Goal: Task Accomplishment & Management: Manage account settings

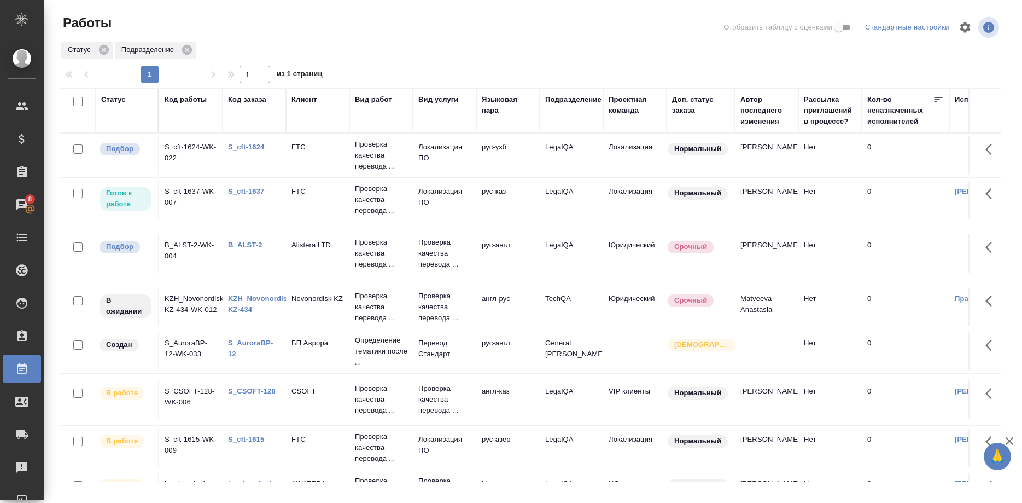
click at [255, 148] on link "S_cft-1624" at bounding box center [246, 147] width 36 height 8
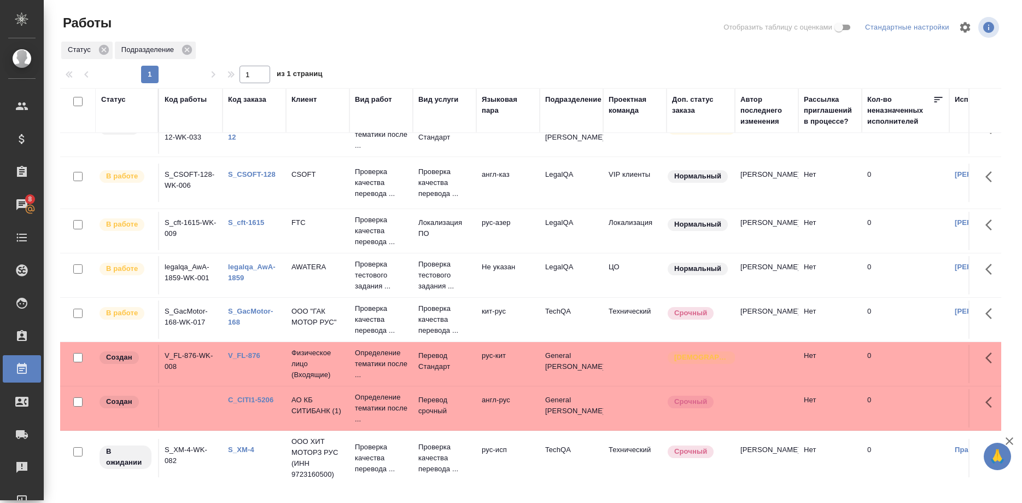
scroll to position [220, 0]
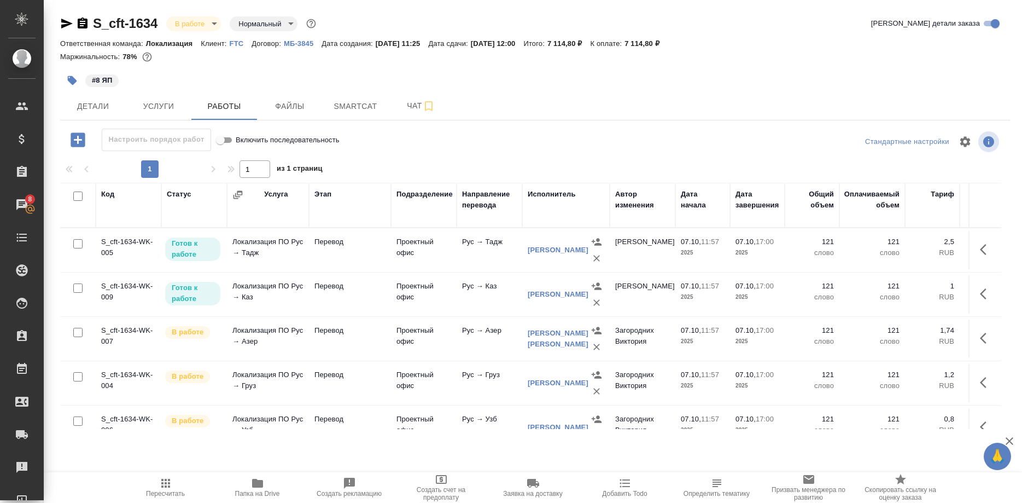
scroll to position [192, 0]
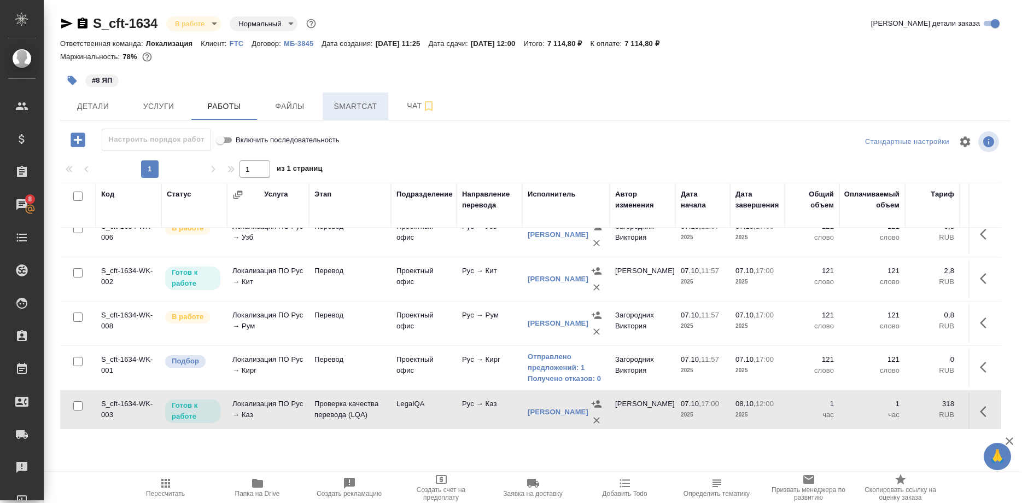
click at [343, 104] on span "Smartcat" at bounding box center [355, 107] width 52 height 14
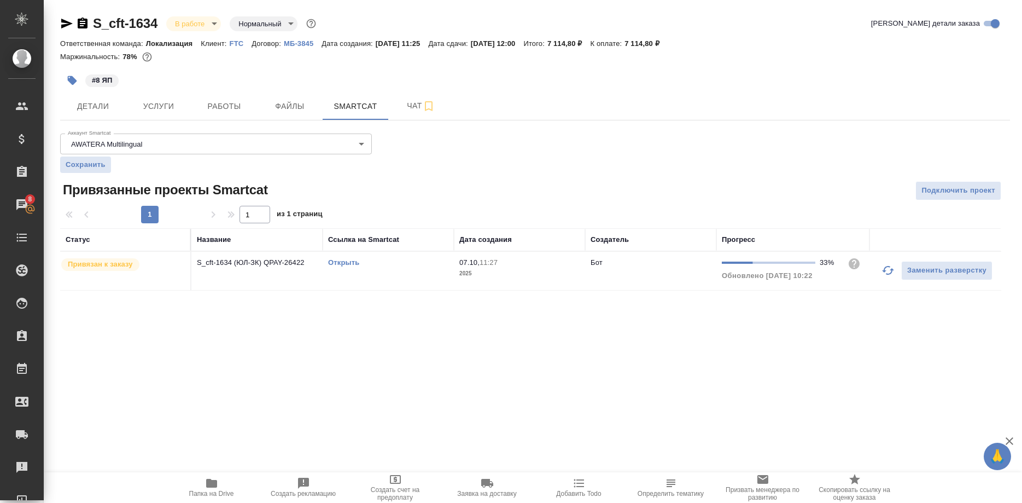
click at [345, 264] on link "Открыть" at bounding box center [343, 262] width 31 height 8
click at [345, 260] on link "Открыть" at bounding box center [343, 262] width 31 height 8
click at [344, 262] on link "Открыть" at bounding box center [343, 262] width 31 height 8
click at [231, 107] on span "Работы" at bounding box center [224, 107] width 52 height 14
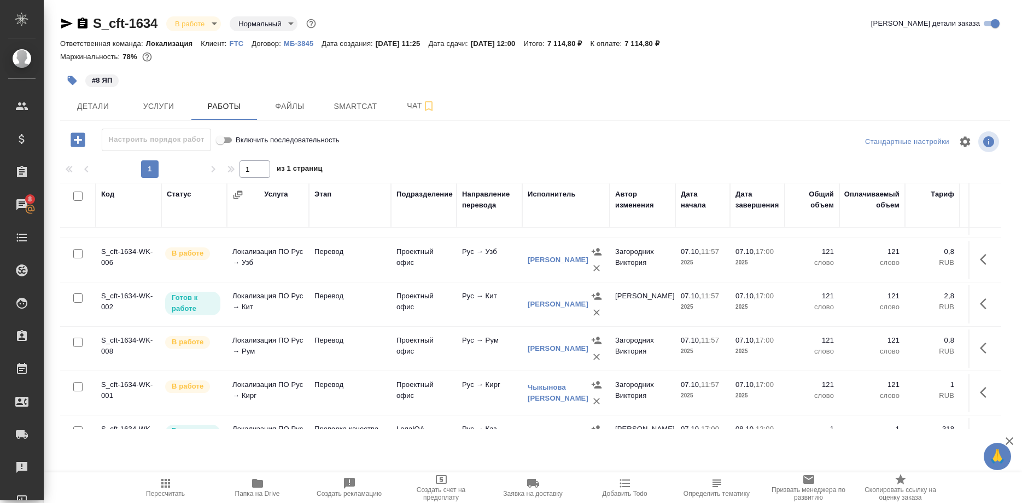
scroll to position [198, 0]
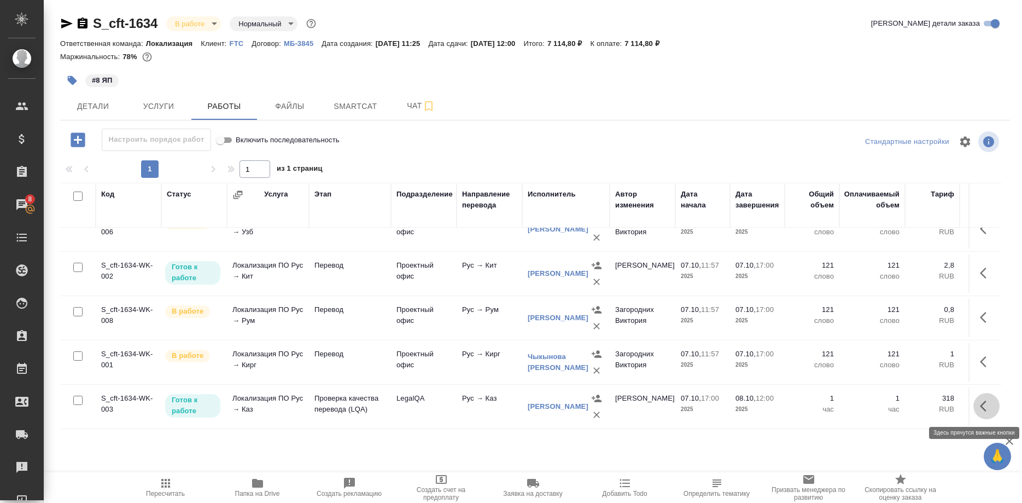
click at [976, 404] on button "button" at bounding box center [986, 406] width 26 height 26
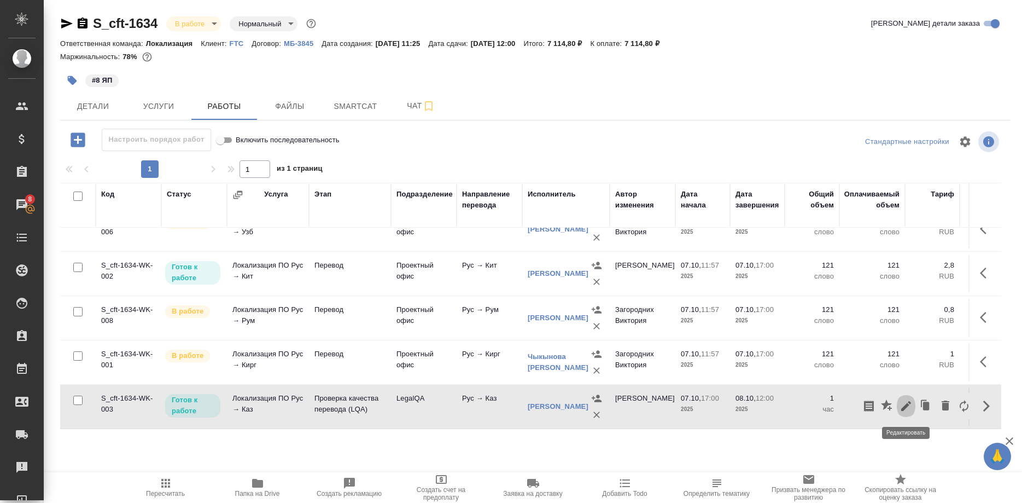
click at [900, 406] on icon "button" at bounding box center [906, 405] width 13 height 13
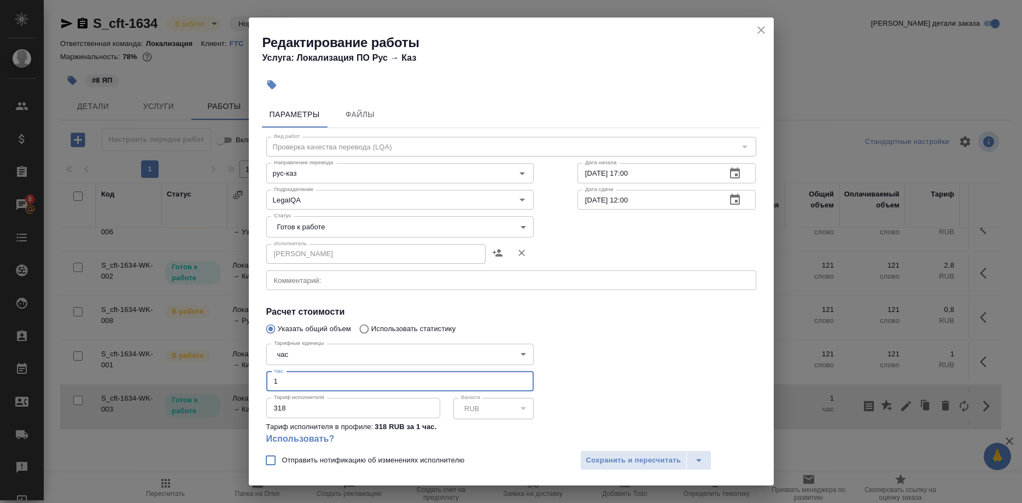
drag, startPoint x: 284, startPoint y: 366, endPoint x: 256, endPoint y: 364, distance: 28.0
click at [266, 371] on input "1" at bounding box center [399, 381] width 267 height 20
type input "0.75"
click at [320, 220] on body "🙏 .cls-1 fill:#fff; AWATERA Shirina Sabina Клиенты Спецификации Заказы 8 Чаты T…" at bounding box center [511, 251] width 1022 height 503
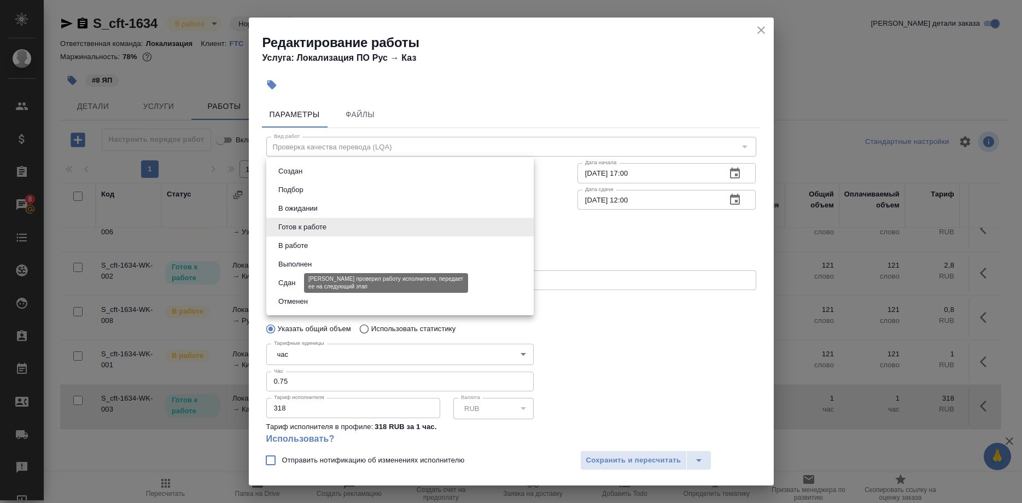
click at [291, 284] on button "Сдан" at bounding box center [287, 283] width 24 height 12
type input "closed"
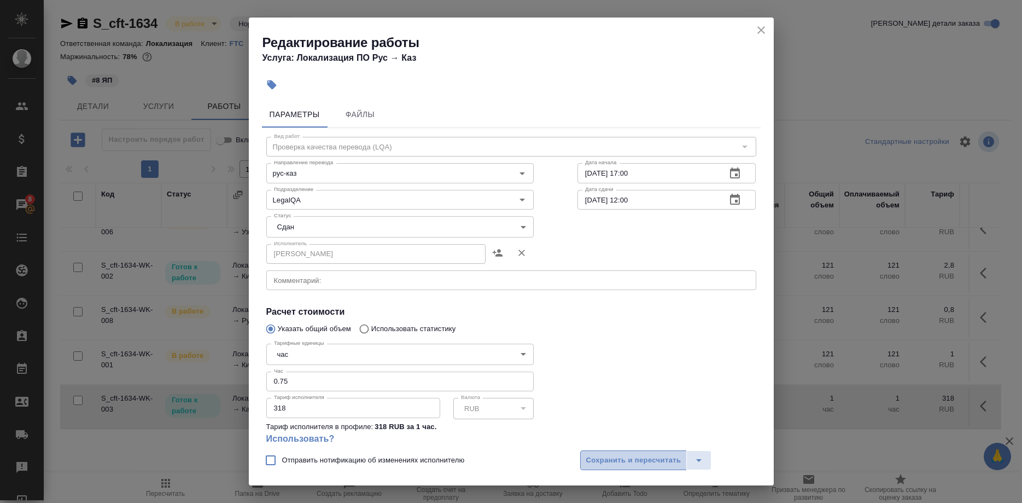
click at [605, 458] on span "Сохранить и пересчитать" at bounding box center [633, 460] width 95 height 13
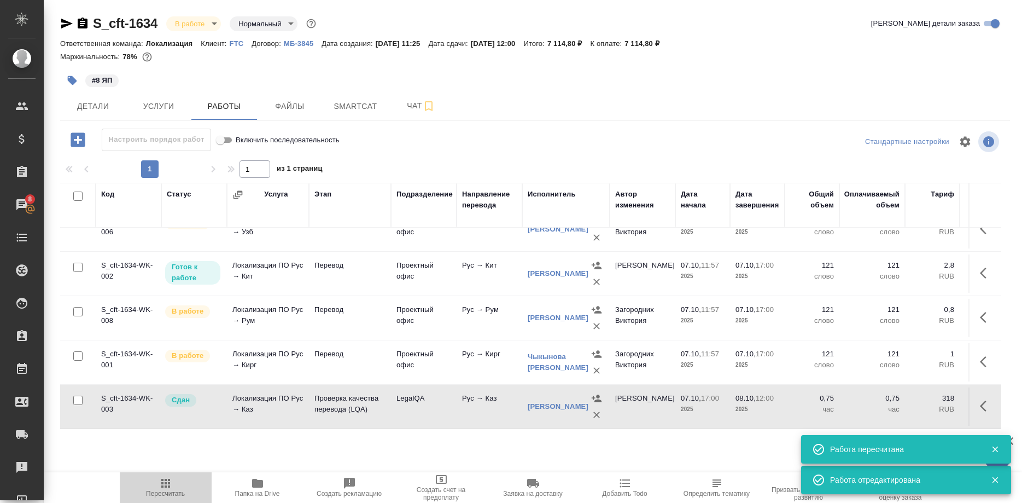
click at [166, 490] on span "Пересчитать" at bounding box center [165, 493] width 39 height 8
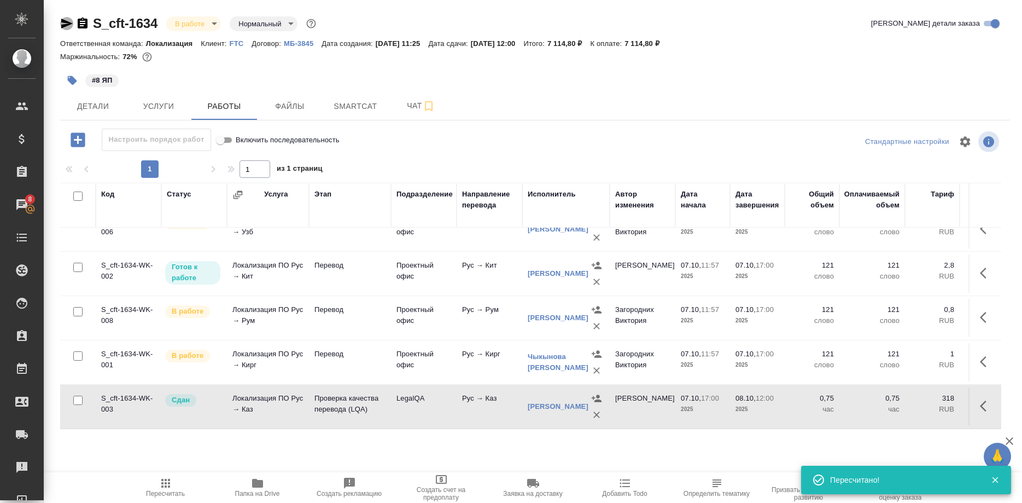
click at [63, 24] on icon "button" at bounding box center [66, 23] width 13 height 13
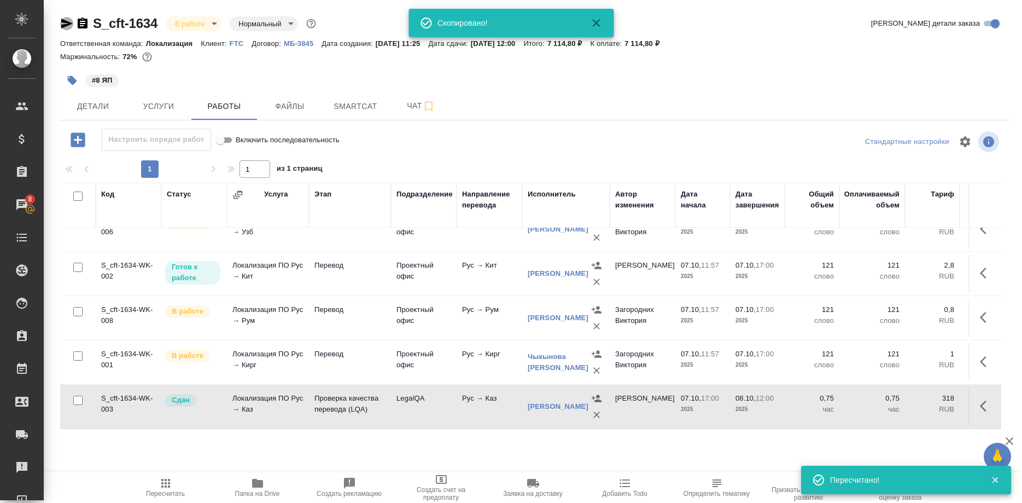
click at [63, 24] on icon "button" at bounding box center [66, 23] width 13 height 13
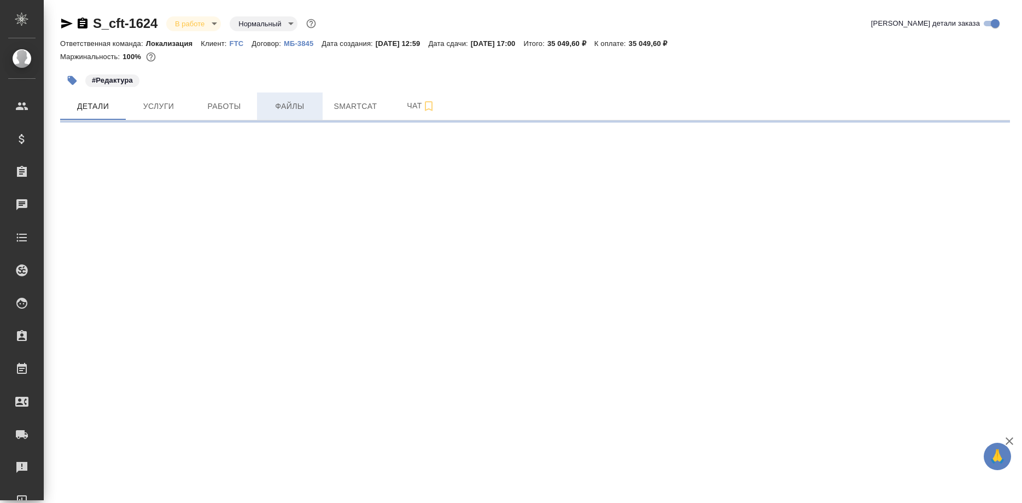
select select "RU"
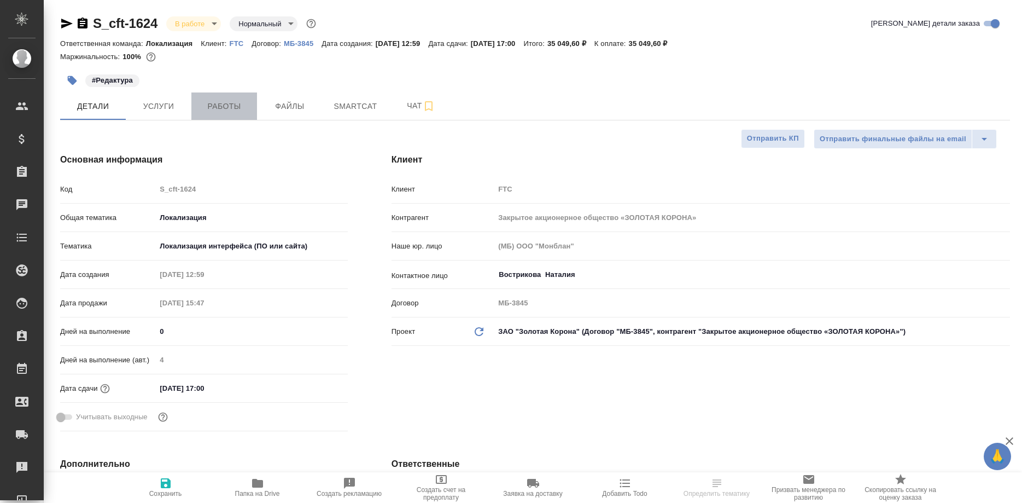
type textarea "x"
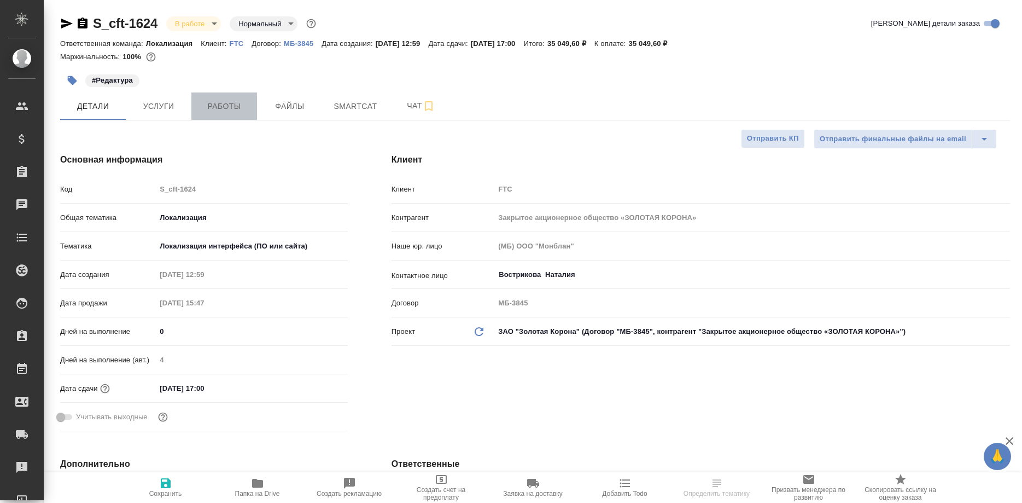
type textarea "x"
type input "[PERSON_NAME]"
type input "Сеитов Павел"
click at [237, 107] on span "Работы" at bounding box center [224, 107] width 52 height 14
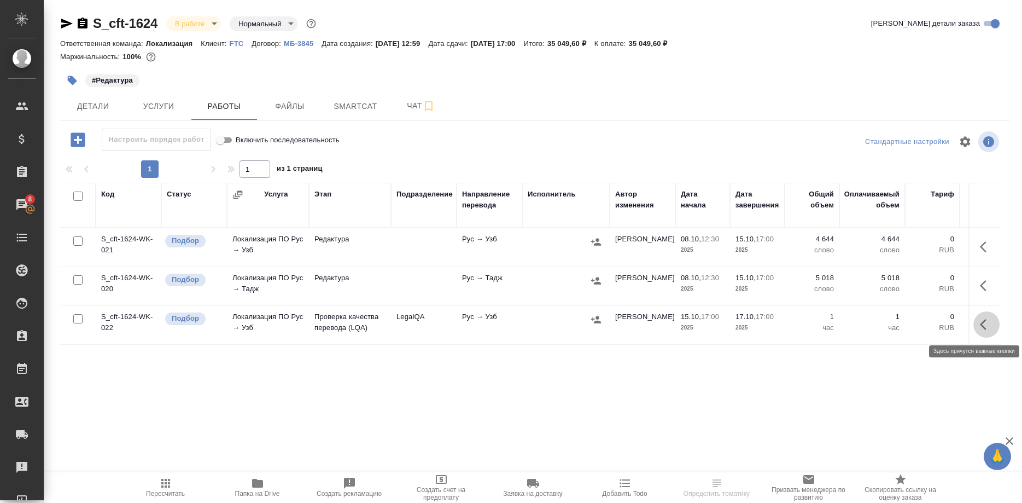
click at [987, 325] on icon "button" at bounding box center [986, 324] width 13 height 13
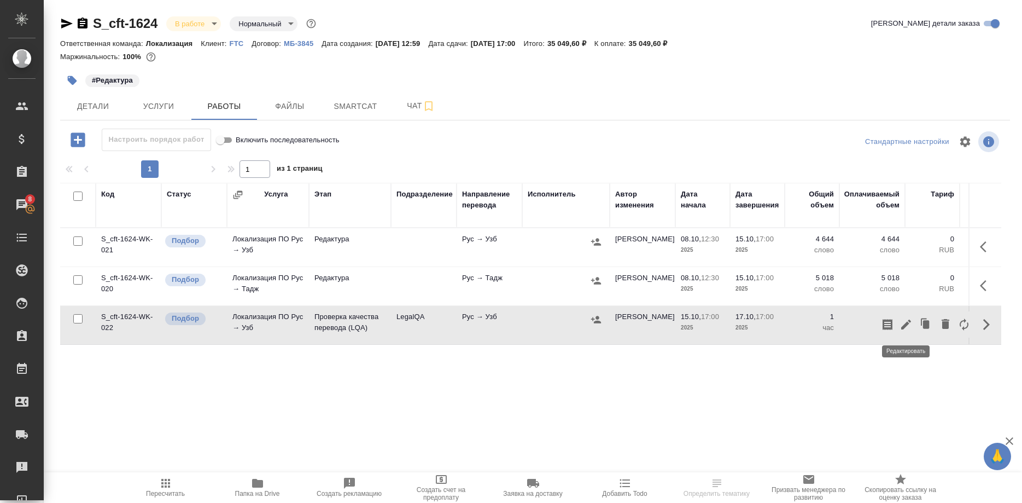
click at [903, 327] on icon "button" at bounding box center [906, 324] width 10 height 10
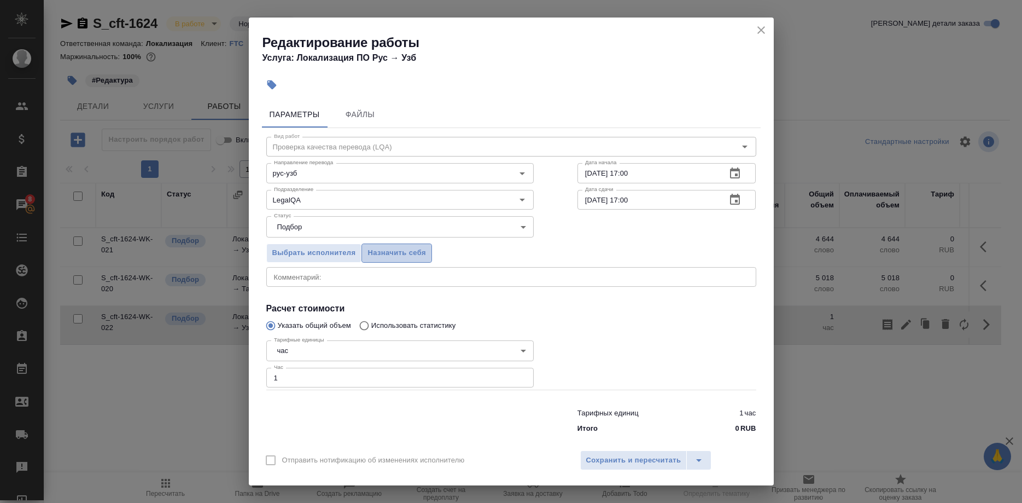
click at [399, 256] on span "Назначить себя" at bounding box center [396, 253] width 58 height 13
click at [609, 454] on span "Сохранить и пересчитать" at bounding box center [633, 460] width 95 height 13
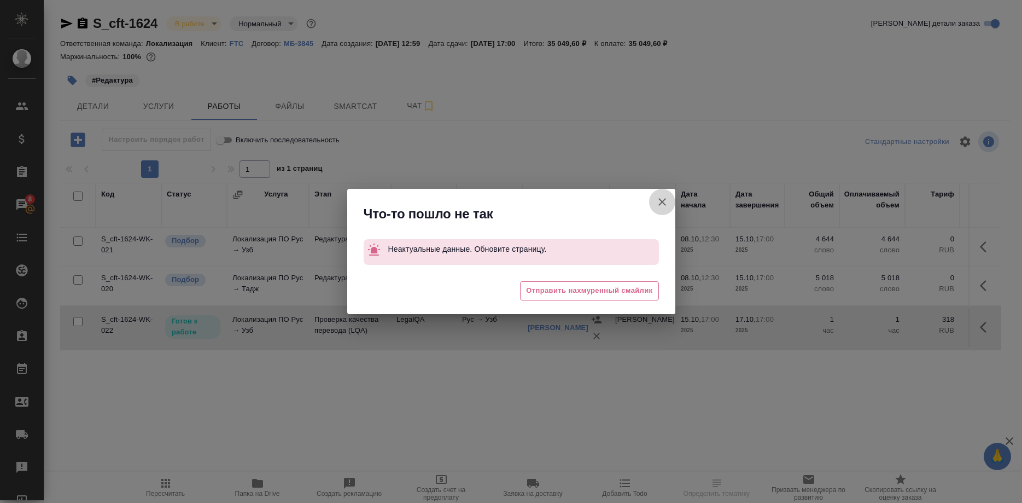
click at [654, 201] on button "Группировать работы по услугам" at bounding box center [662, 202] width 26 height 26
